Goal: Task Accomplishment & Management: Manage account settings

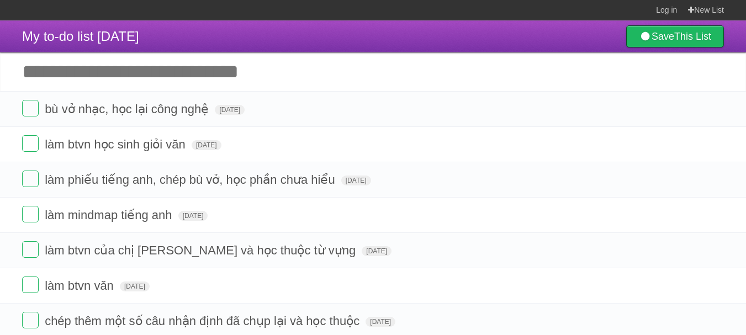
scroll to position [9, 0]
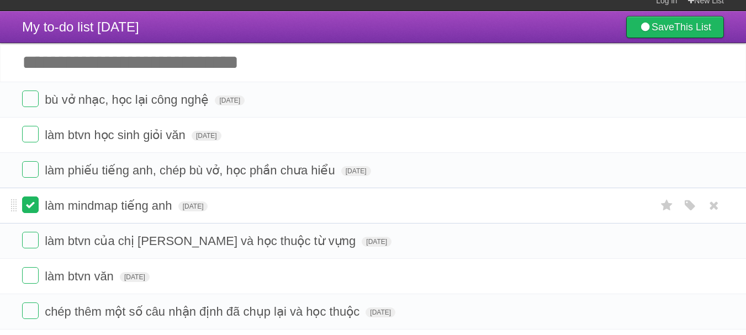
click at [29, 212] on label at bounding box center [30, 204] width 17 height 17
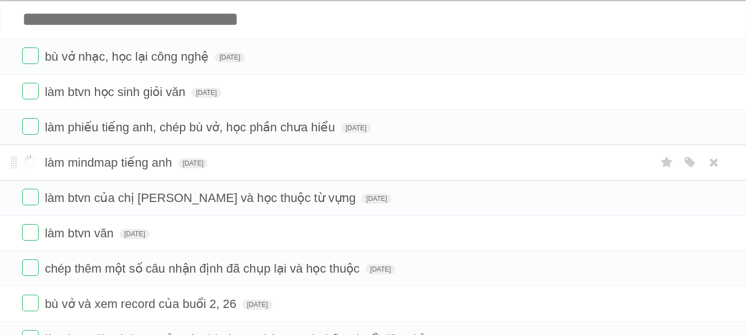
scroll to position [54, 0]
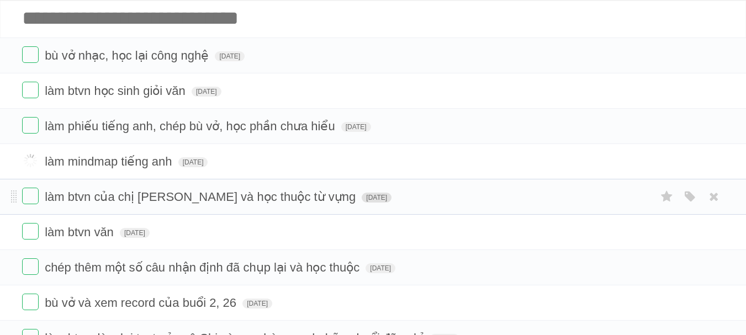
click at [361, 203] on span "[DATE]" at bounding box center [376, 198] width 30 height 10
click at [361, 200] on span "[DATE]" at bounding box center [376, 198] width 30 height 10
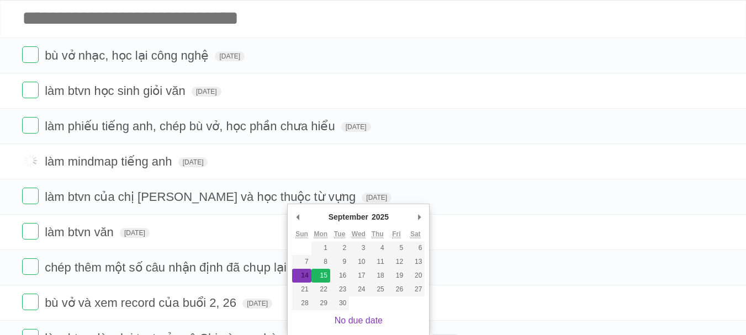
type span "[DATE]"
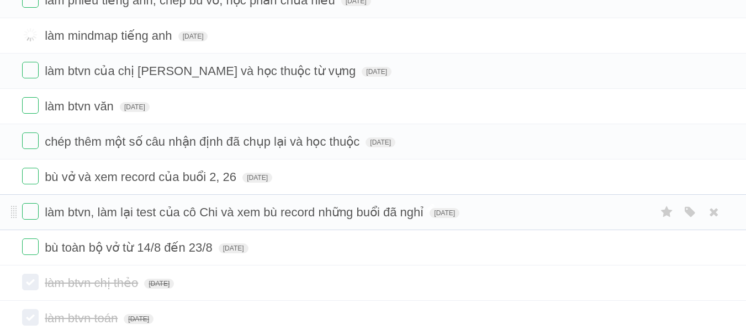
scroll to position [180, 0]
click at [459, 215] on span "[DATE]" at bounding box center [444, 213] width 30 height 10
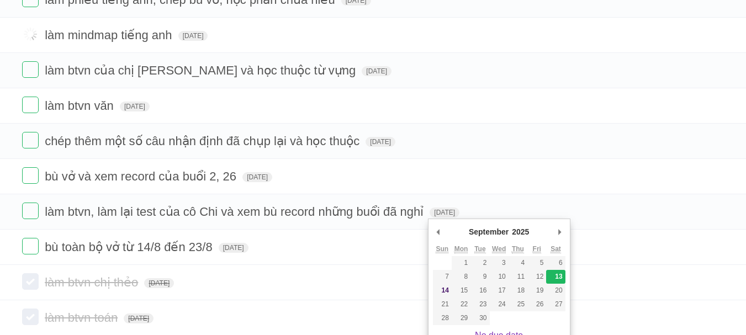
type span "[DATE]"
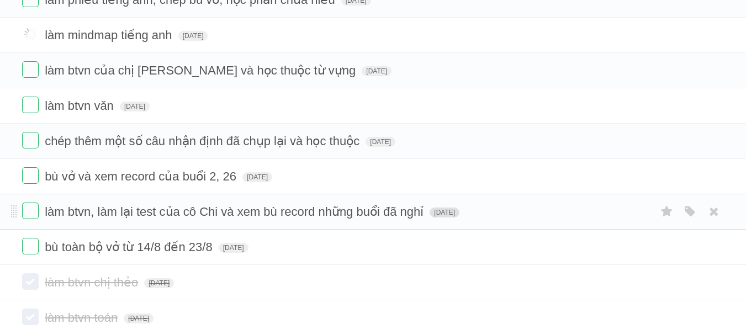
click at [459, 212] on span "[DATE]" at bounding box center [444, 213] width 30 height 10
click at [243, 248] on span "[DATE]" at bounding box center [234, 248] width 30 height 10
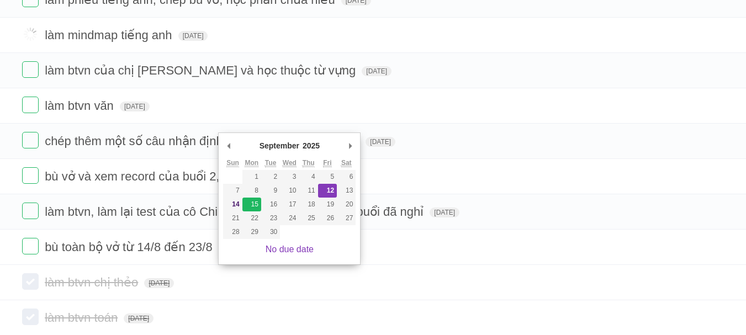
type span "[DATE]"
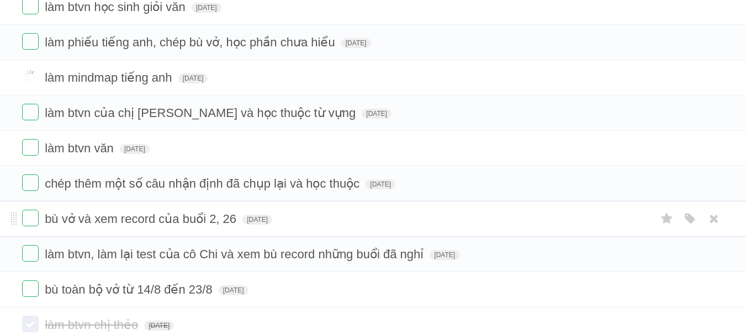
scroll to position [137, 0]
click at [262, 225] on span "[DATE]" at bounding box center [257, 220] width 30 height 10
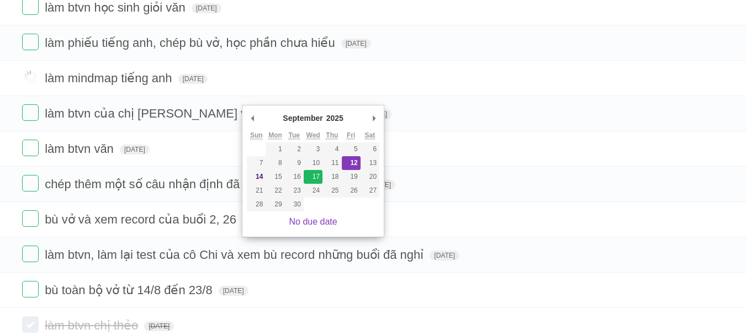
type span "[DATE]"
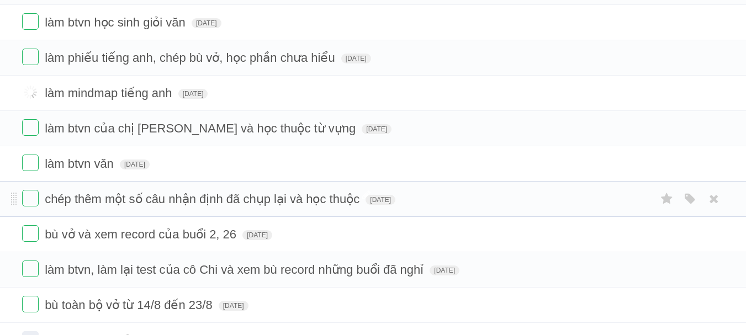
scroll to position [120, 0]
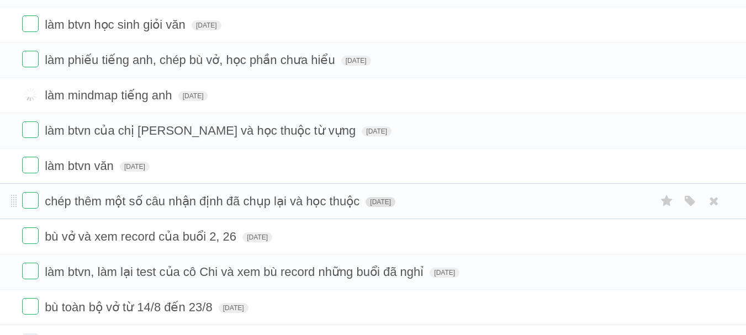
click at [385, 204] on span "[DATE]" at bounding box center [380, 202] width 30 height 10
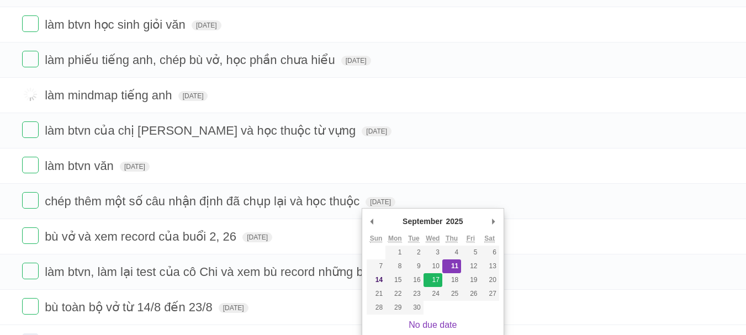
type span "[DATE]"
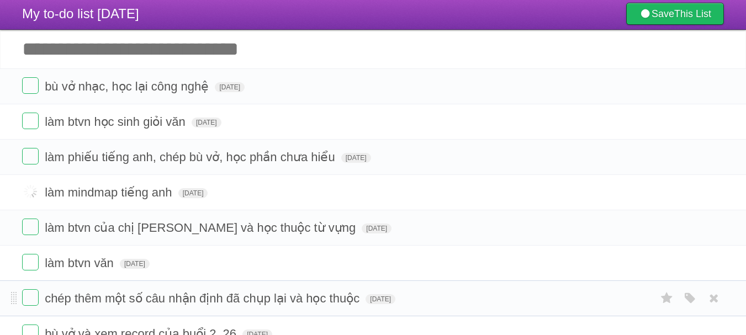
scroll to position [22, 0]
